Goal: Find specific page/section: Find specific page/section

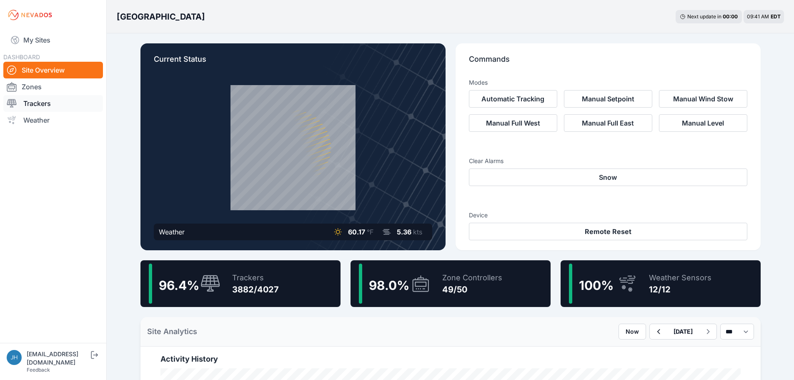
click at [45, 104] on link "Trackers" at bounding box center [53, 103] width 100 height 17
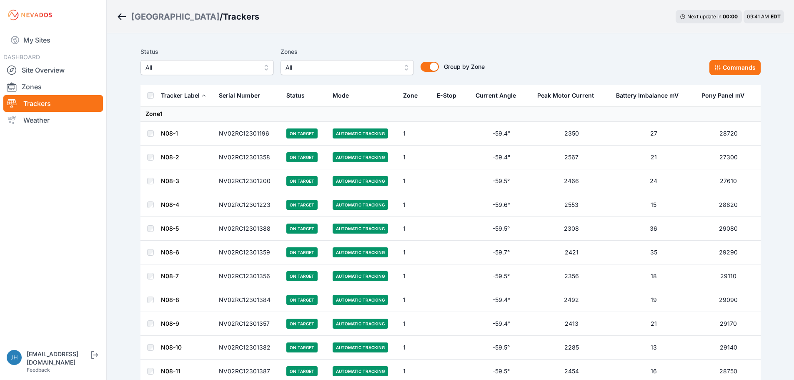
click at [405, 67] on button "All" at bounding box center [346, 67] width 133 height 15
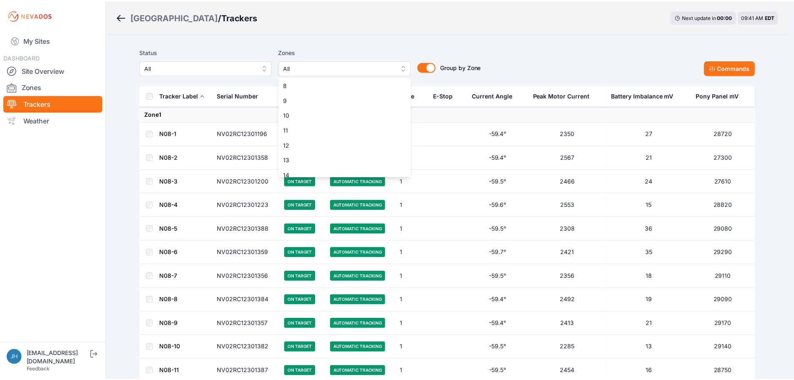
scroll to position [125, 0]
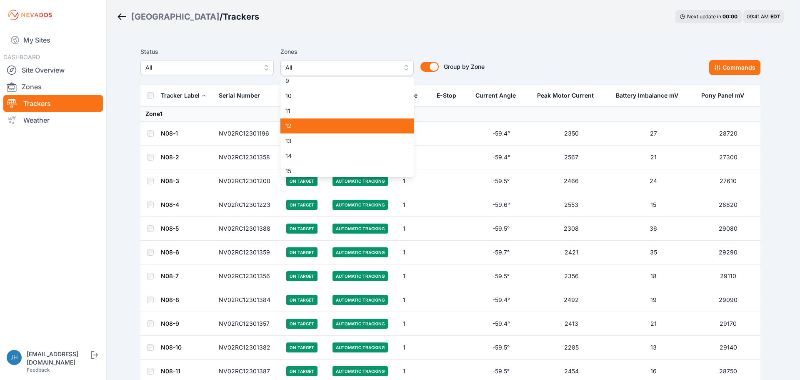
click at [370, 126] on span "12" at bounding box center [341, 126] width 113 height 8
click at [547, 73] on div "Status All Zones All 1 2 3 4 5 6 7 8 9 10 11 12 13 14 15 16 17 18 19 20 21 22 2…" at bounding box center [450, 61] width 620 height 28
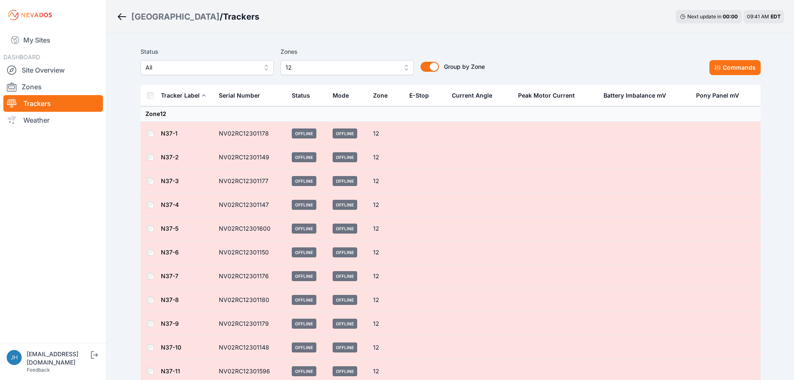
click at [405, 65] on button "12" at bounding box center [346, 67] width 133 height 15
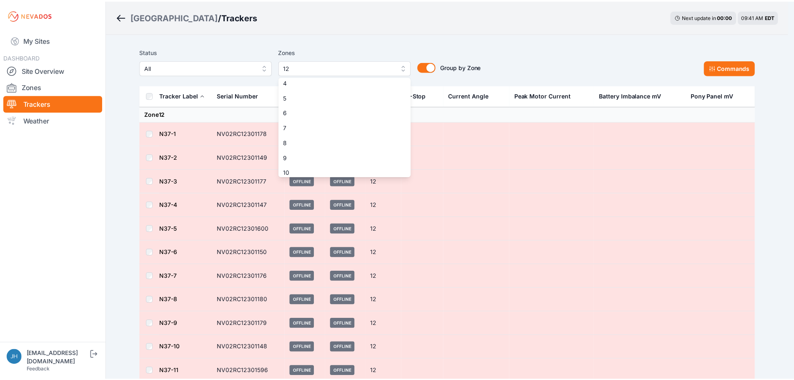
scroll to position [83, 0]
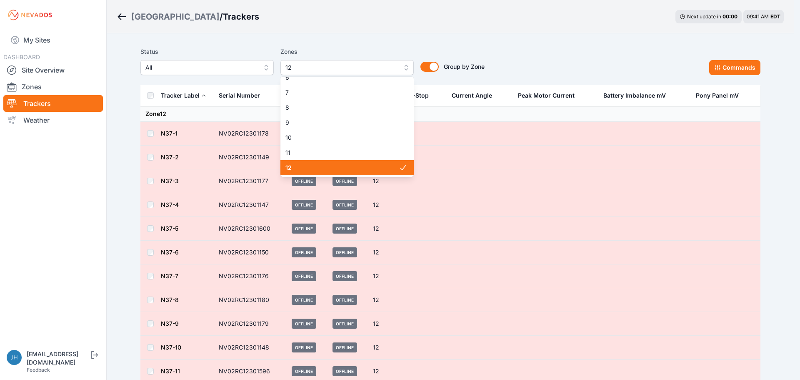
click at [363, 168] on span "12" at bounding box center [341, 167] width 113 height 8
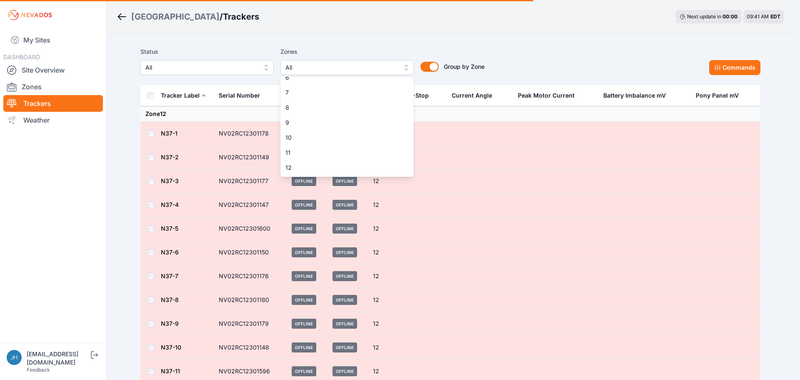
click at [560, 67] on div "Status All Zones All 1 2 3 4 5 6 7 8 9 10 11 12 13 14 15 16 17 18 19 20 21 22 2…" at bounding box center [450, 61] width 620 height 28
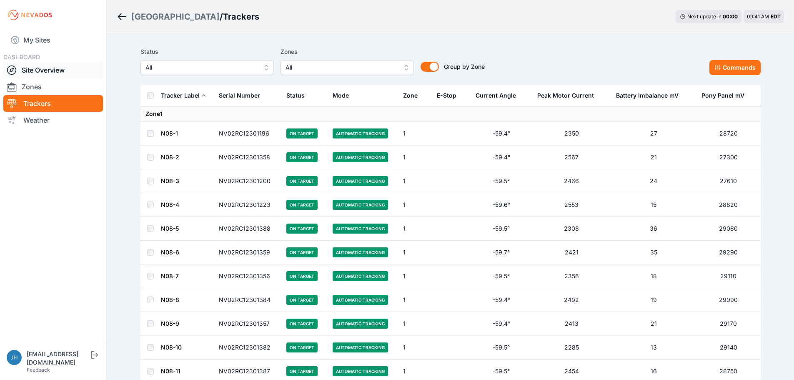
click at [49, 70] on link "Site Overview" at bounding box center [53, 70] width 100 height 17
click at [58, 70] on link "Site Overview" at bounding box center [53, 70] width 100 height 17
click at [48, 70] on link "Site Overview" at bounding box center [53, 70] width 100 height 17
